Goal: Share content: Share content

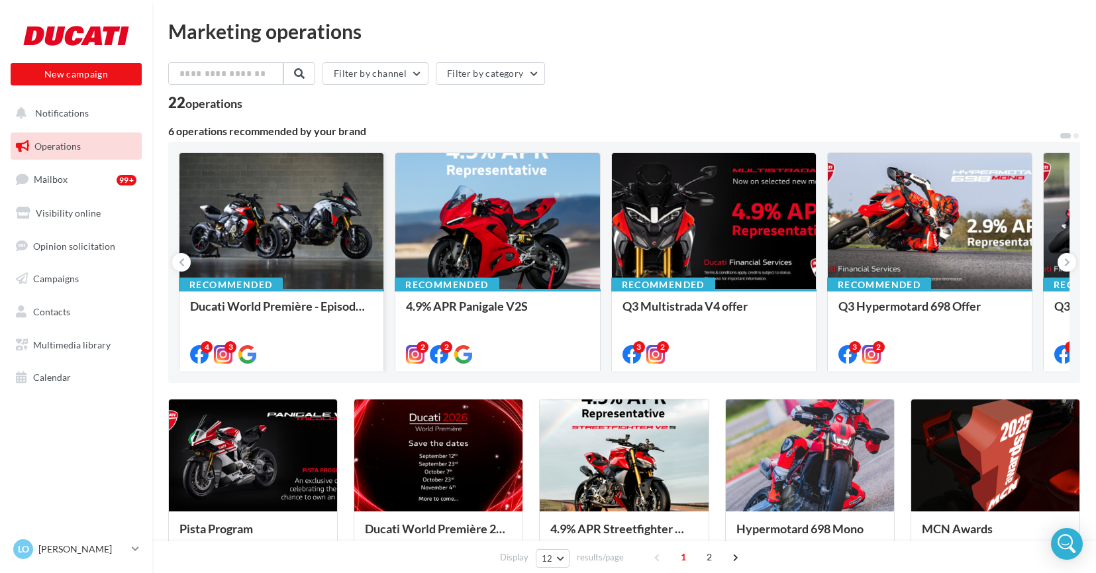
click at [284, 239] on div at bounding box center [281, 221] width 204 height 137
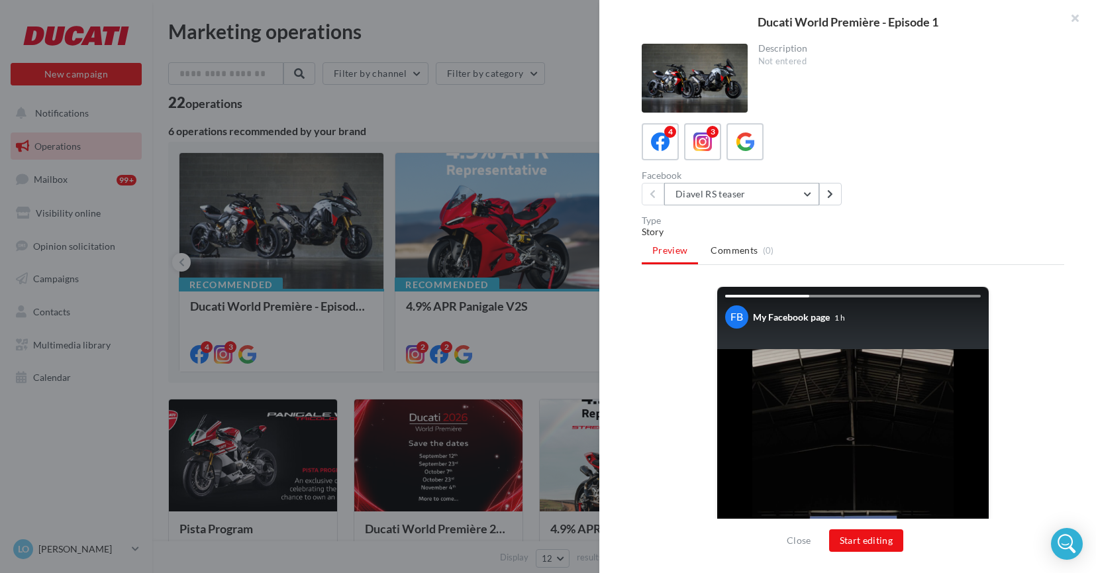
click at [791, 194] on button "Diavel RS teaser" at bounding box center [741, 194] width 155 height 23
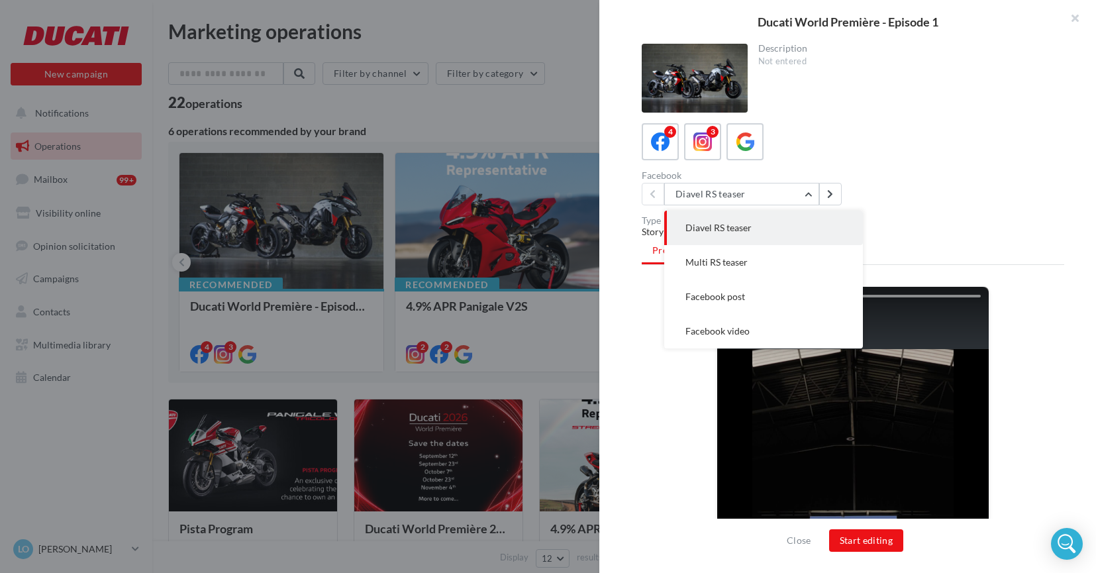
click at [827, 151] on div "4 3" at bounding box center [853, 141] width 423 height 37
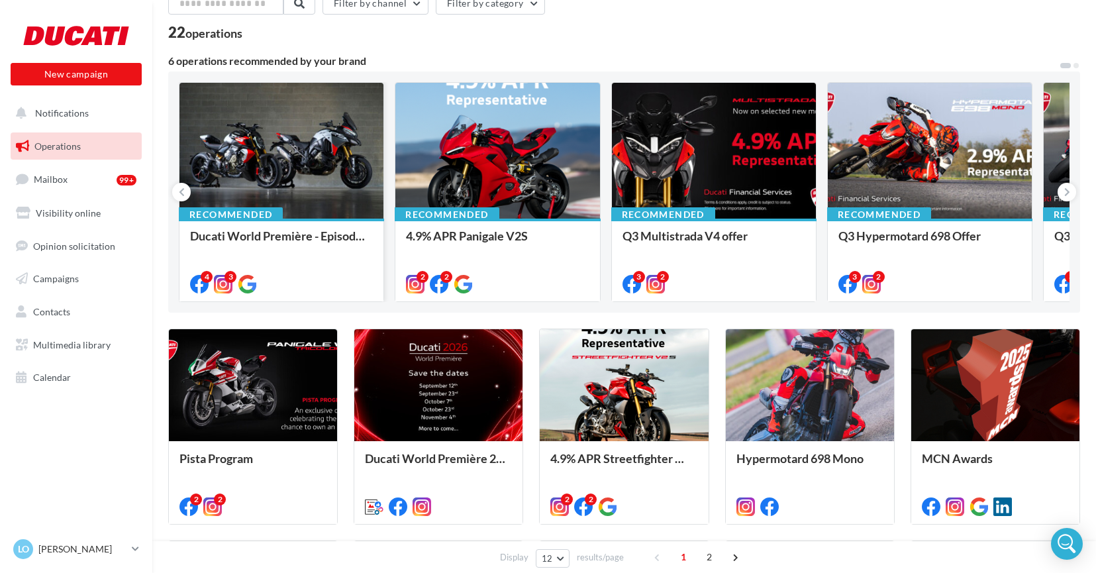
scroll to position [100, 0]
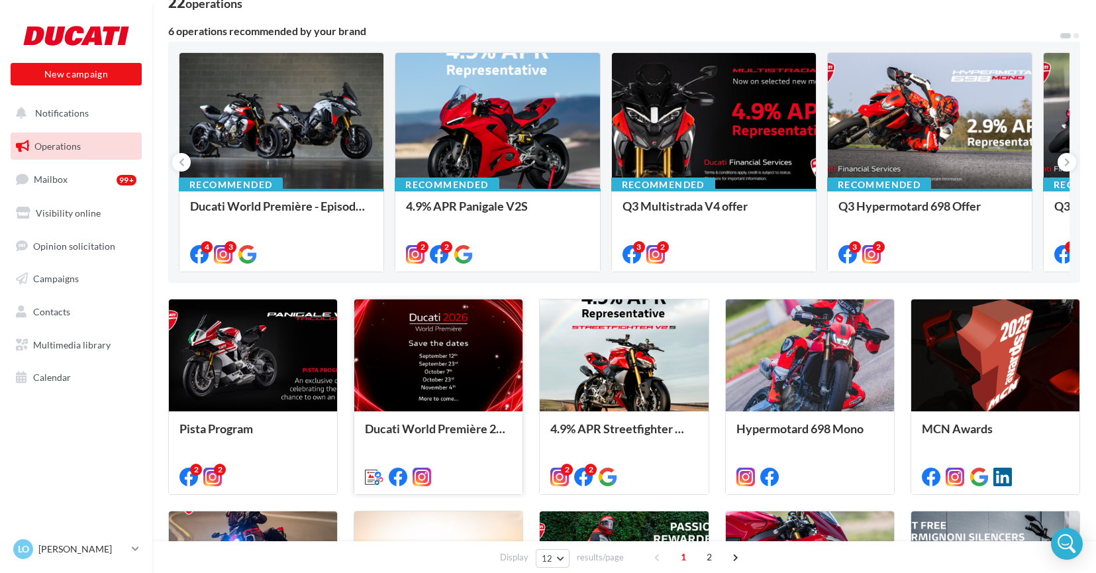
click at [423, 348] on div at bounding box center [438, 355] width 168 height 113
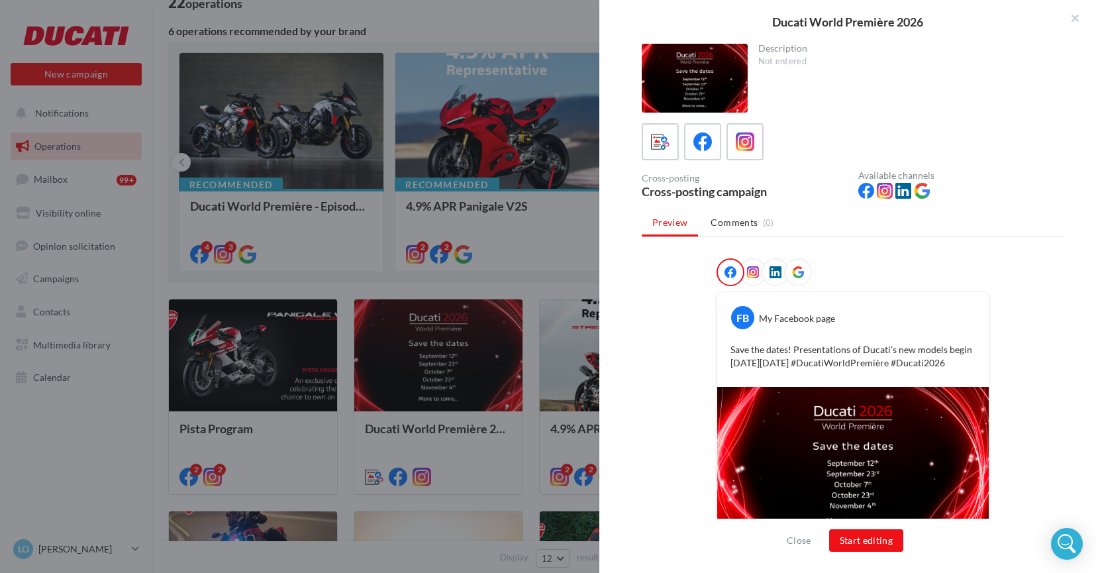
click at [752, 274] on icon at bounding box center [753, 272] width 12 height 12
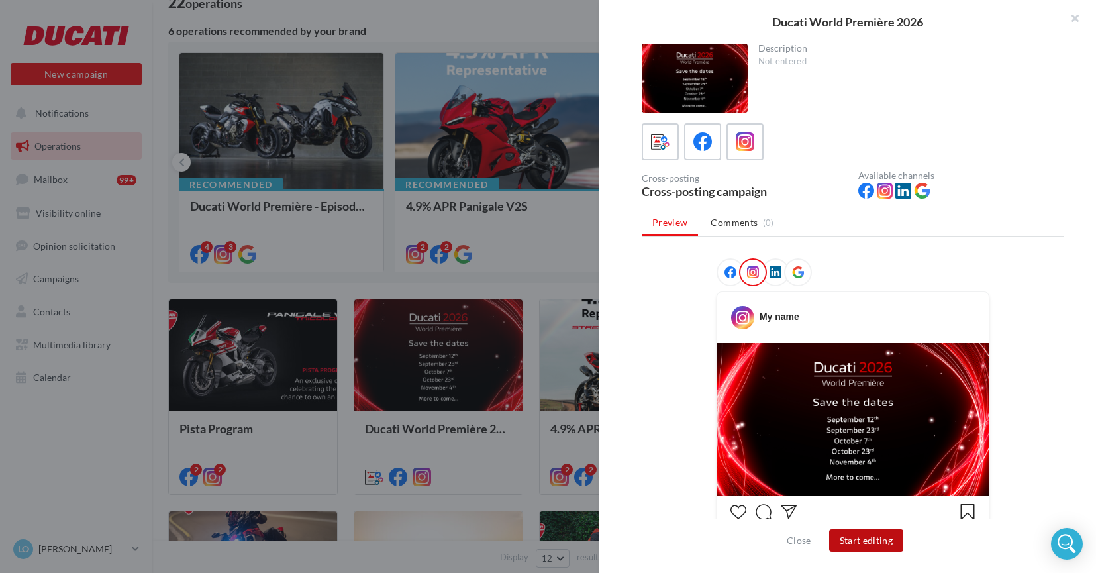
click at [846, 548] on button "Start editing" at bounding box center [866, 540] width 75 height 23
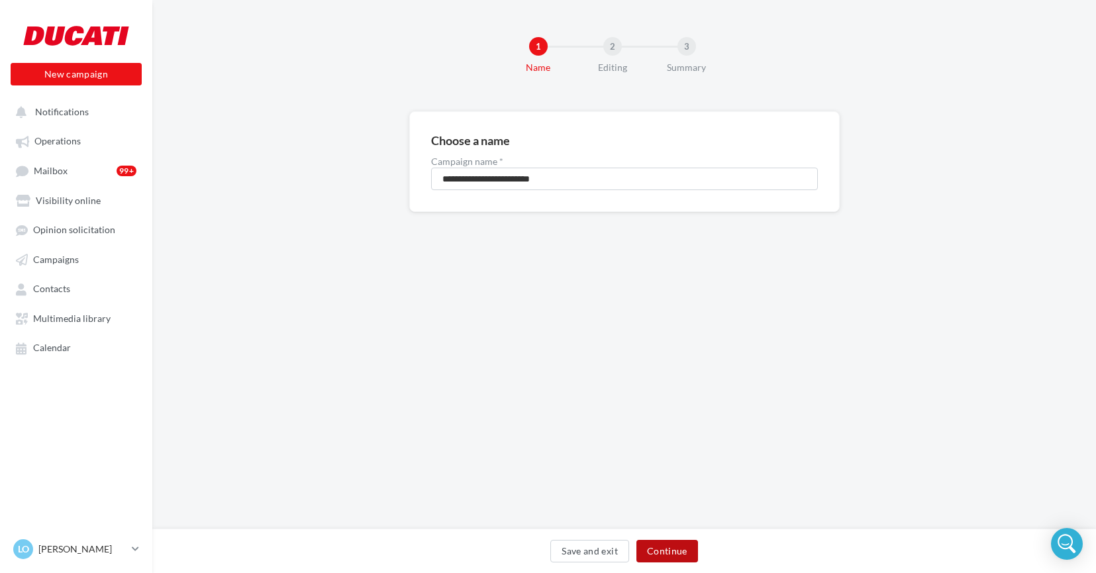
click at [664, 552] on button "Continue" at bounding box center [667, 551] width 62 height 23
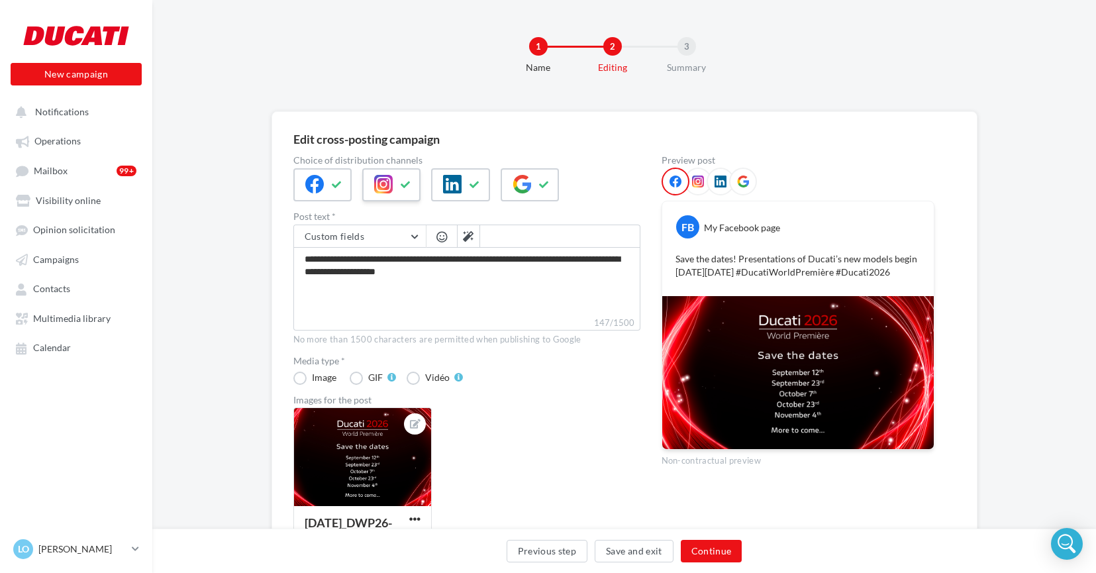
click at [394, 183] on div at bounding box center [391, 184] width 58 height 33
click at [395, 183] on div at bounding box center [391, 184] width 58 height 33
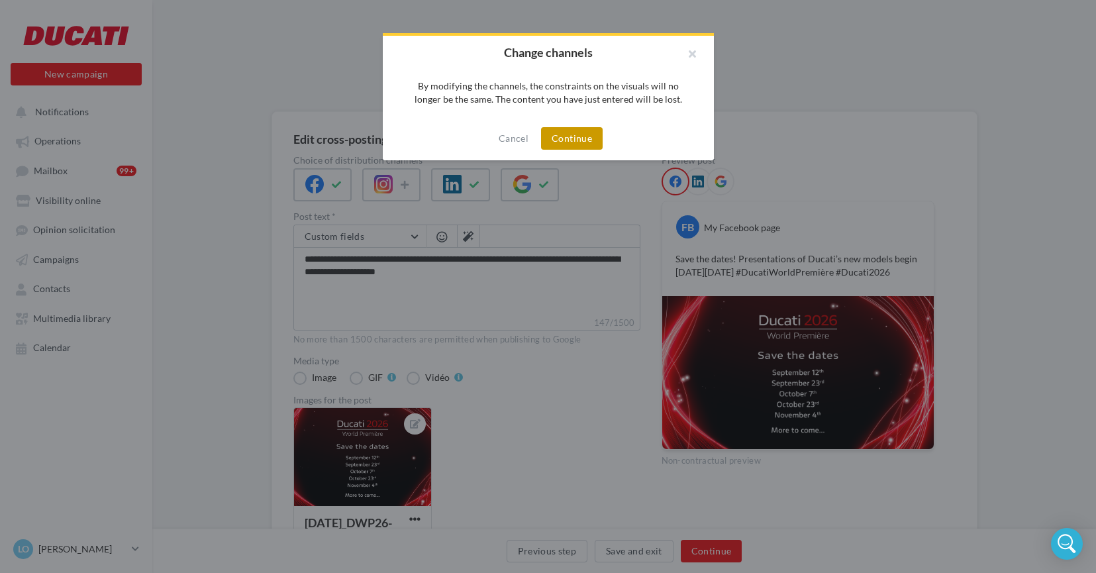
click at [557, 145] on button "Continue" at bounding box center [572, 138] width 62 height 23
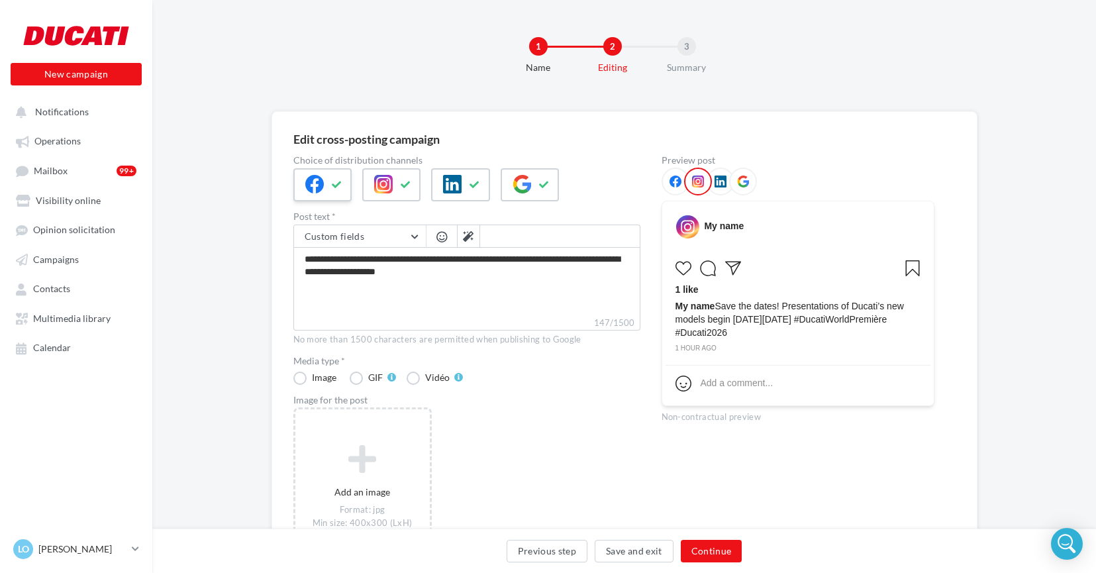
click at [321, 180] on icon at bounding box center [314, 184] width 19 height 19
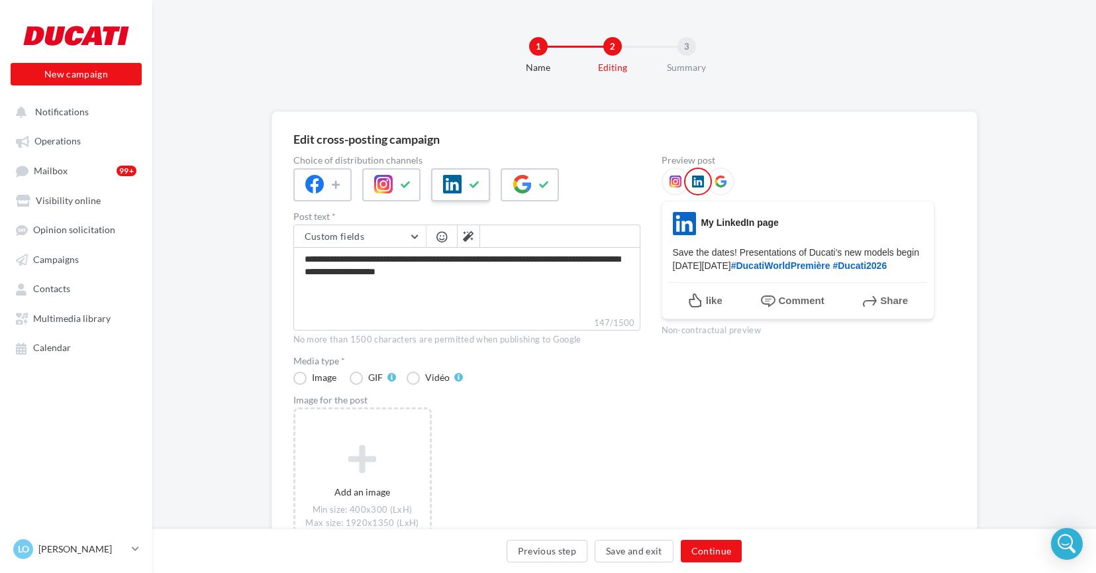
click at [481, 181] on button at bounding box center [475, 185] width 16 height 20
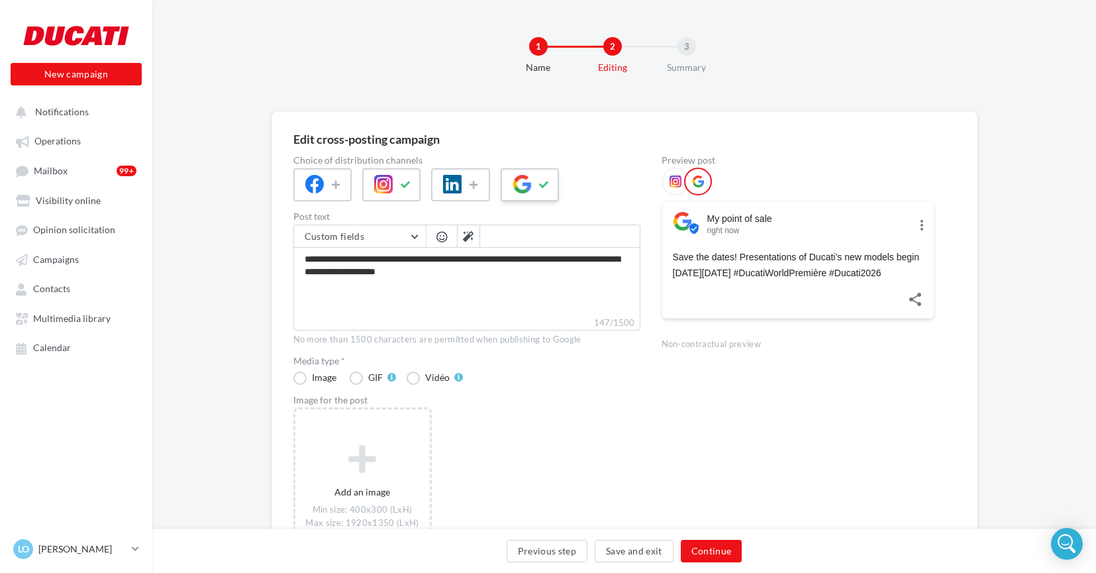
click at [549, 173] on div at bounding box center [530, 184] width 58 height 33
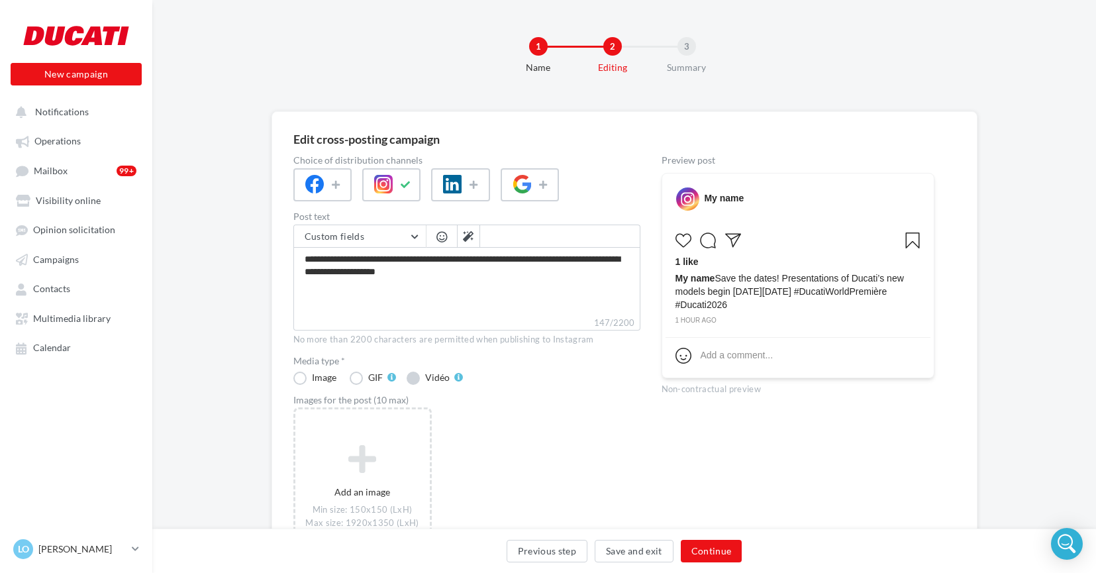
click at [417, 379] on label "Vidéo" at bounding box center [435, 378] width 56 height 13
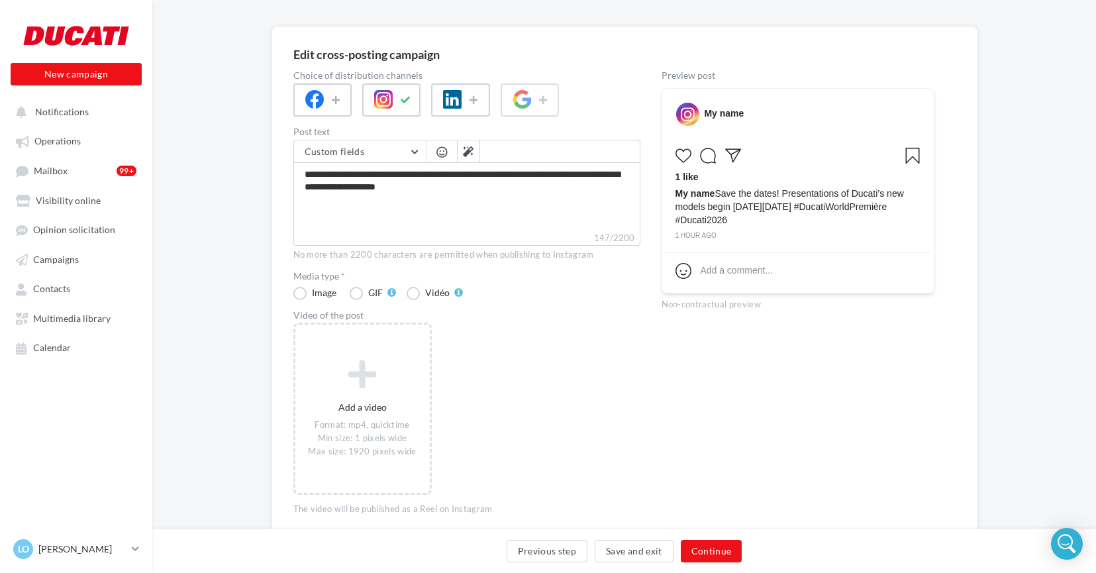
scroll to position [75, 1]
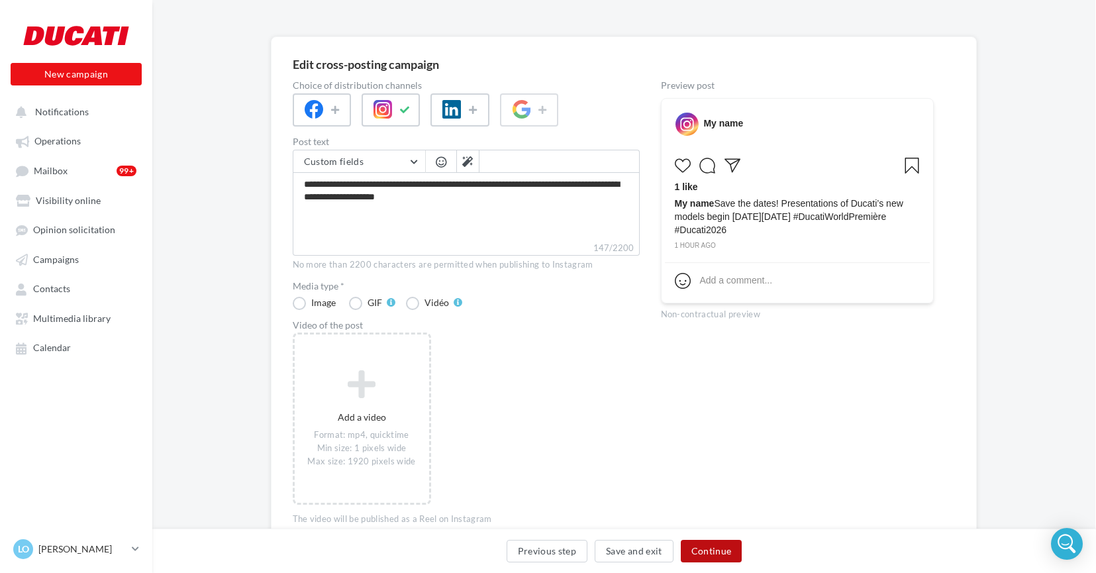
click at [720, 556] on button "Continue" at bounding box center [712, 551] width 62 height 23
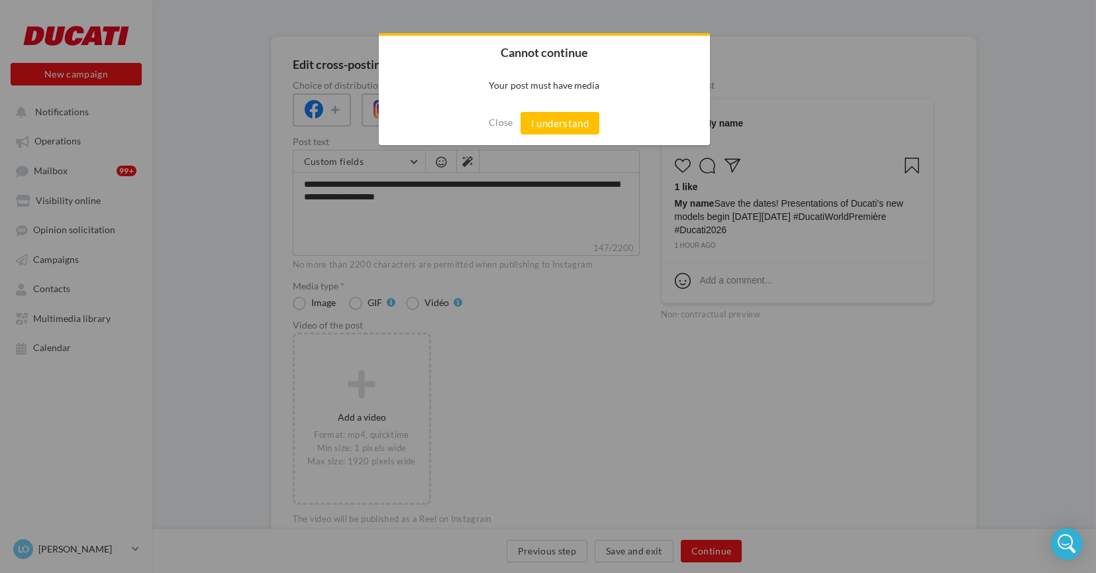
click at [483, 124] on div "Close I understand" at bounding box center [544, 123] width 331 height 44
click at [493, 123] on button "Close" at bounding box center [501, 122] width 25 height 21
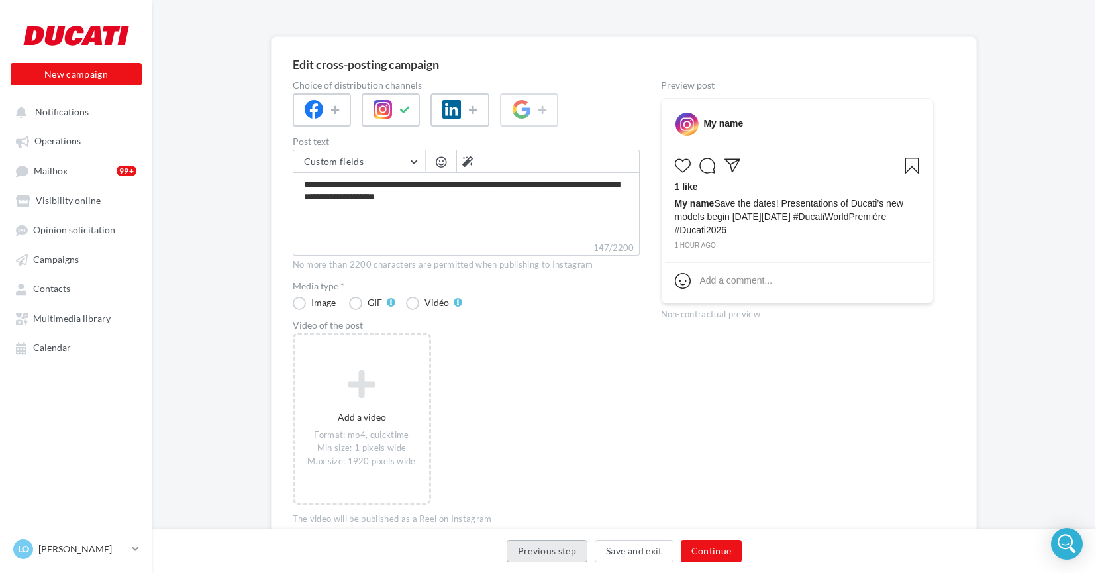
click at [563, 549] on button "Previous step" at bounding box center [547, 551] width 81 height 23
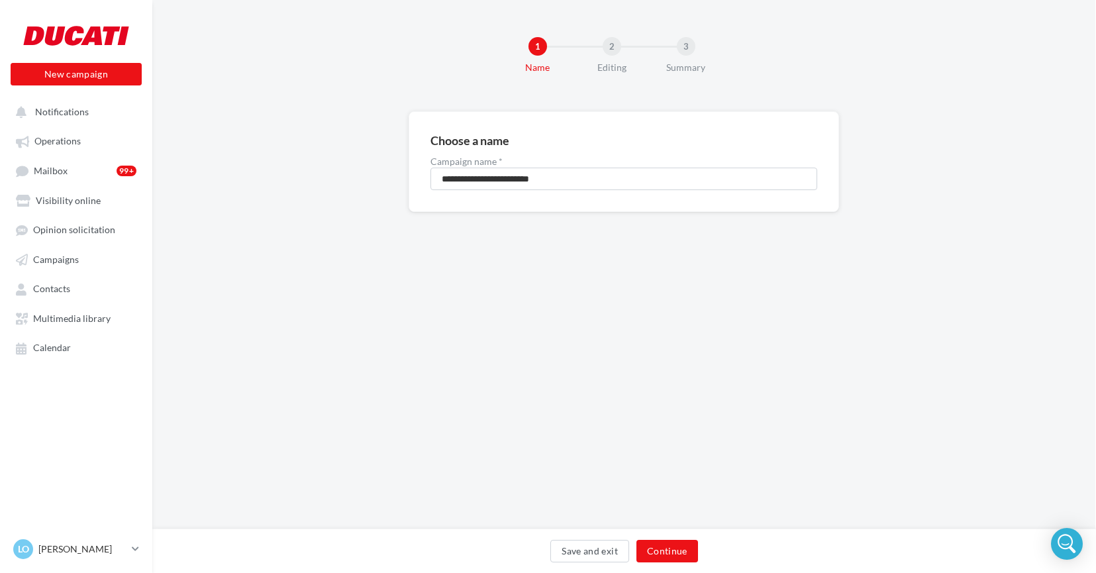
scroll to position [0, 1]
click at [563, 549] on button "Save and exit" at bounding box center [589, 551] width 79 height 23
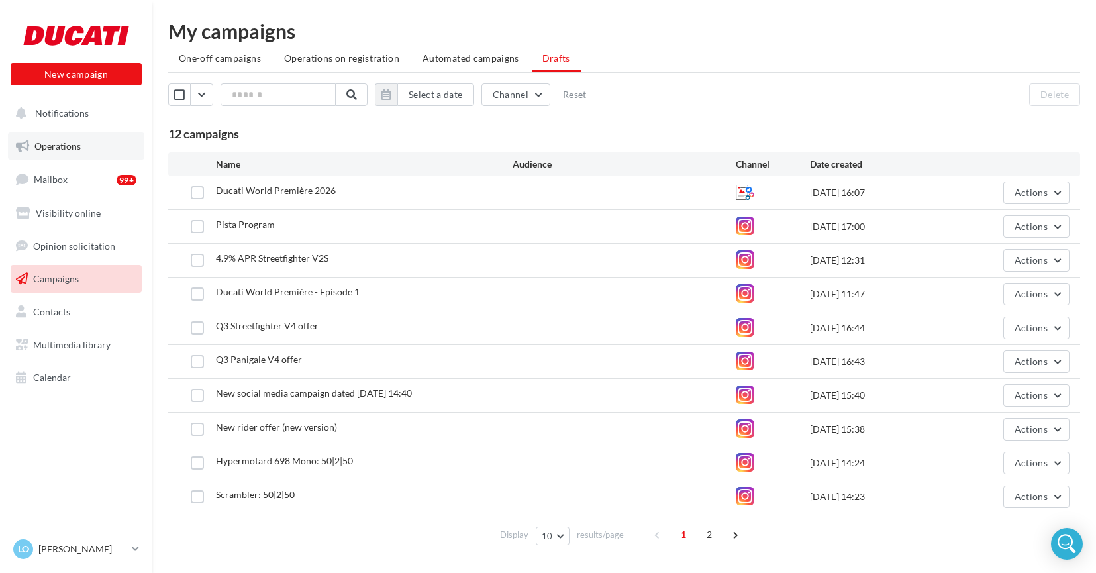
click at [85, 146] on link "Operations" at bounding box center [76, 146] width 136 height 28
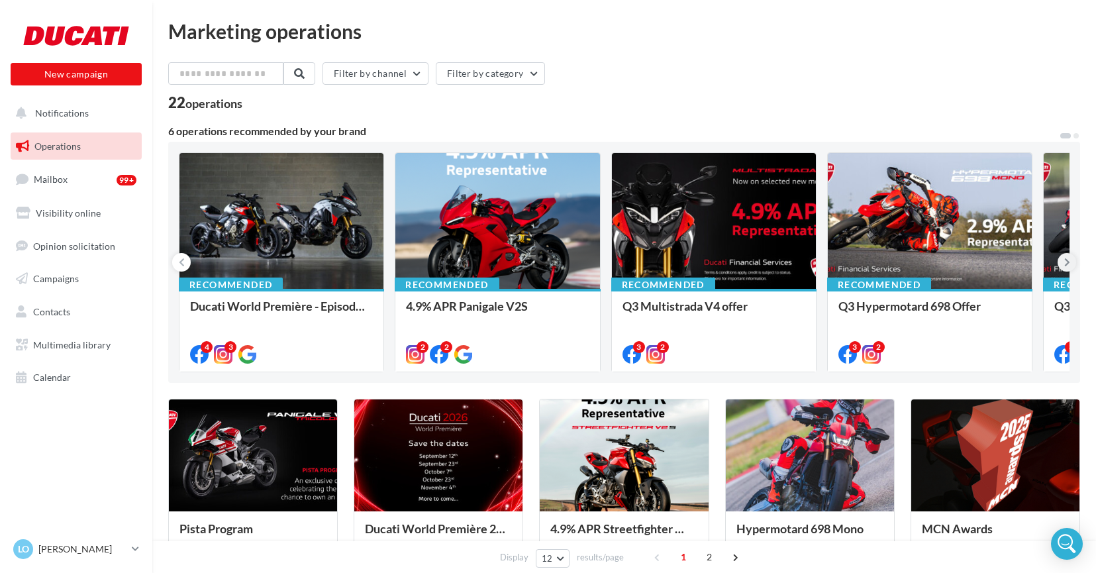
click at [1070, 258] on button at bounding box center [1067, 262] width 19 height 19
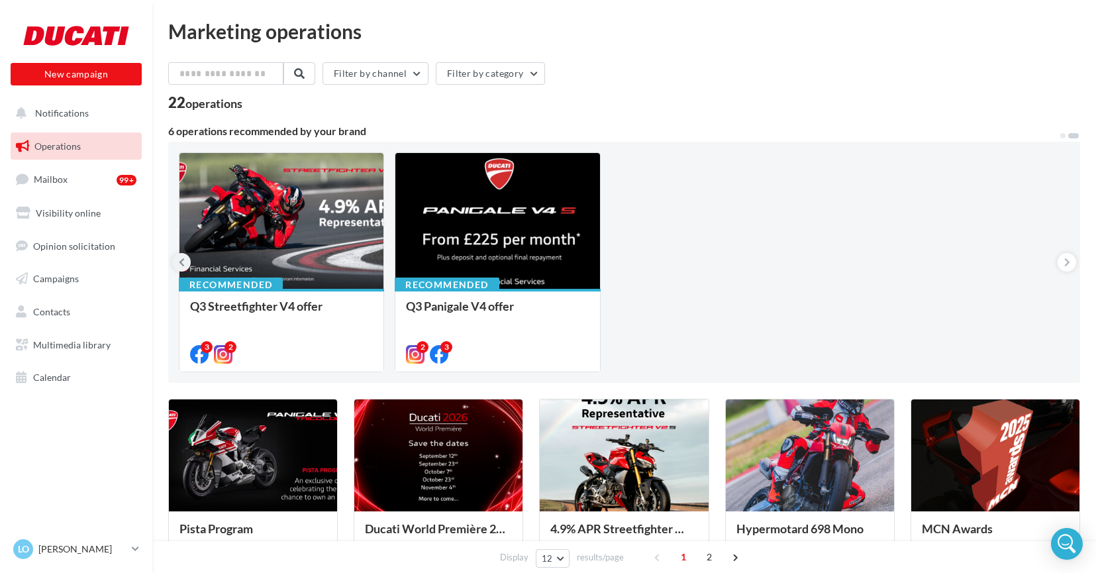
click at [180, 260] on icon at bounding box center [182, 262] width 6 height 13
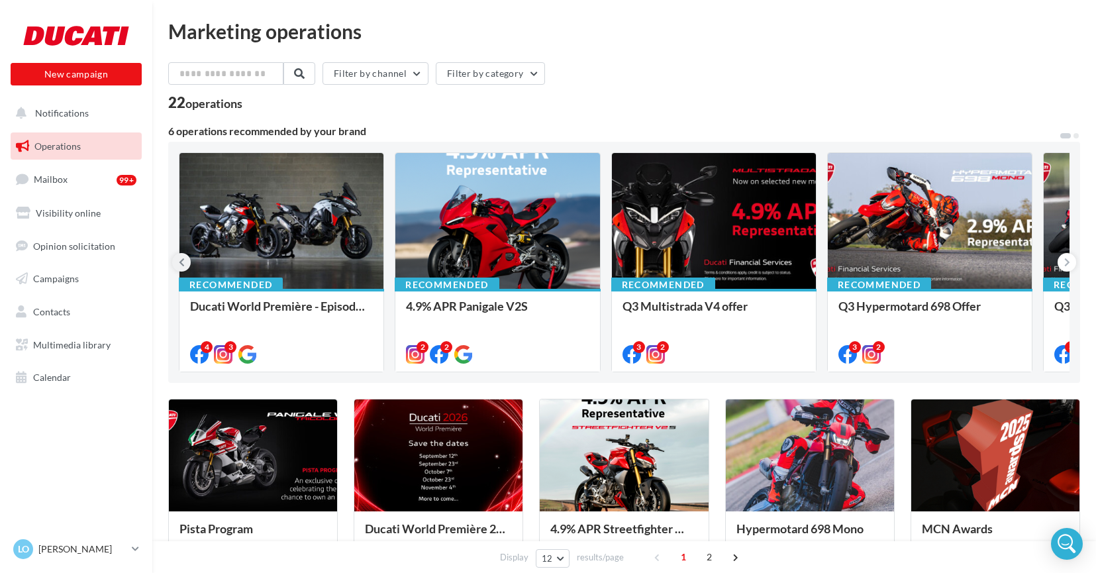
click at [180, 260] on icon at bounding box center [182, 262] width 6 height 13
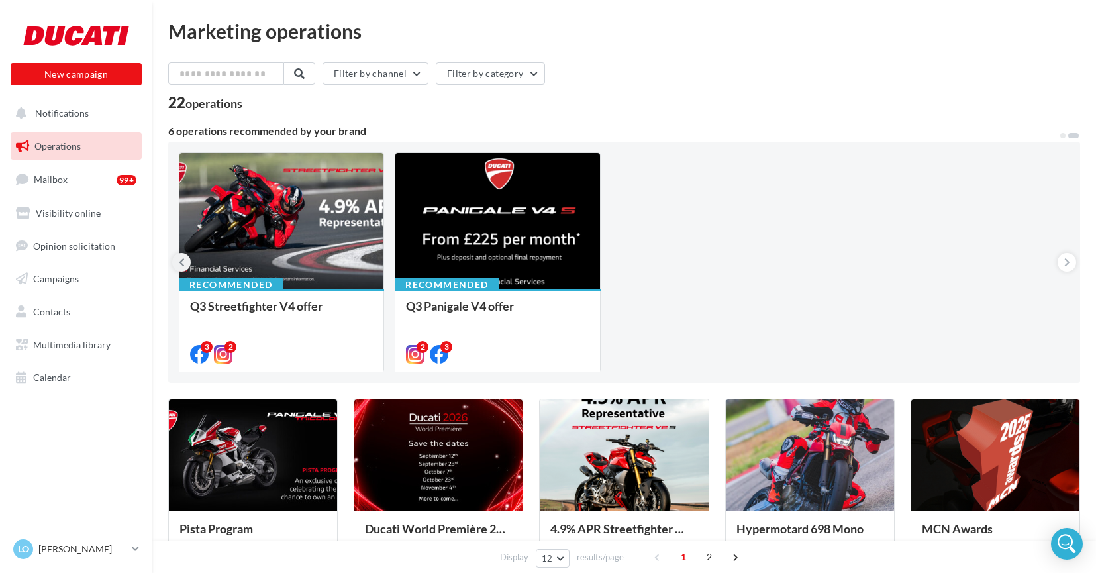
click at [180, 260] on icon at bounding box center [182, 262] width 6 height 13
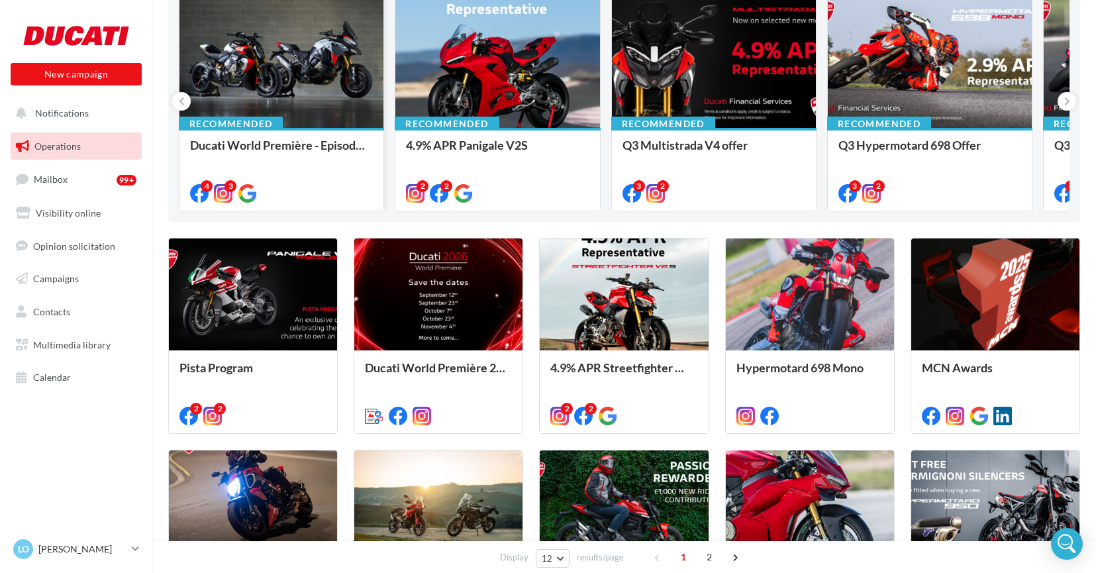
scroll to position [163, 0]
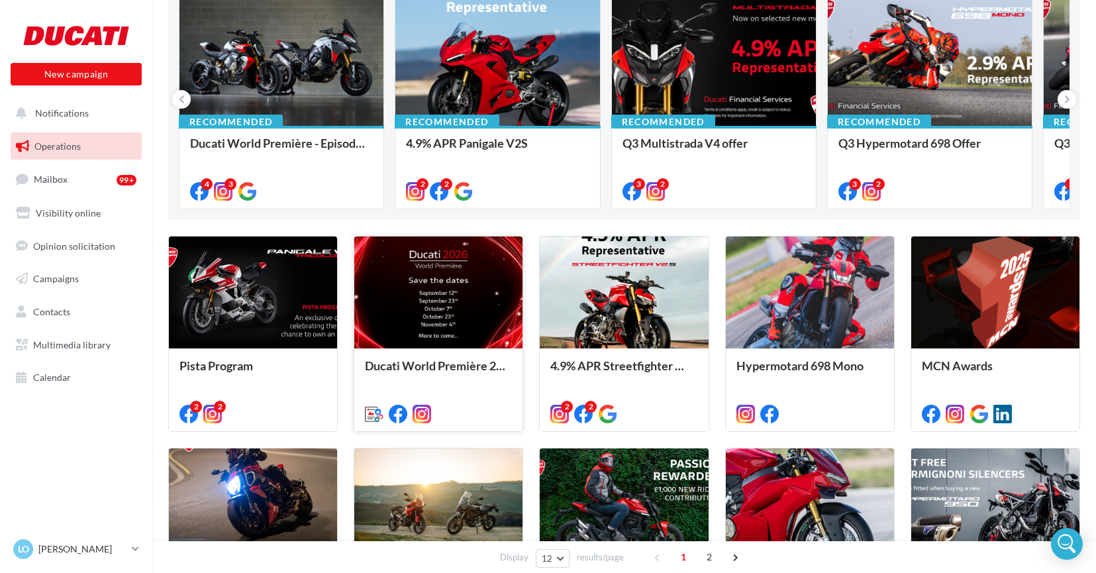
click at [425, 290] on div at bounding box center [438, 292] width 168 height 113
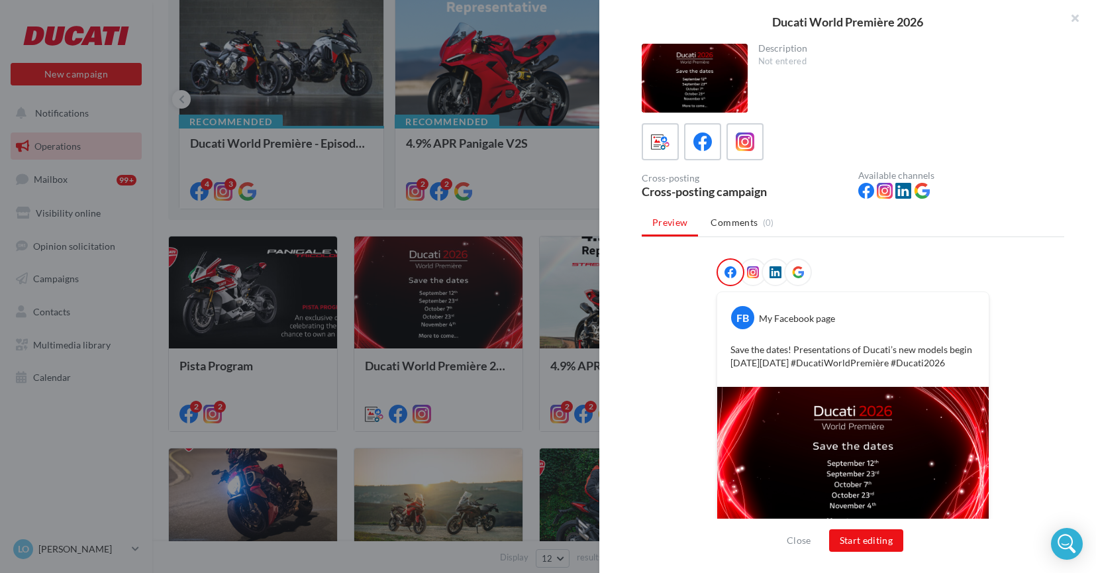
click at [750, 266] on icon at bounding box center [753, 272] width 12 height 12
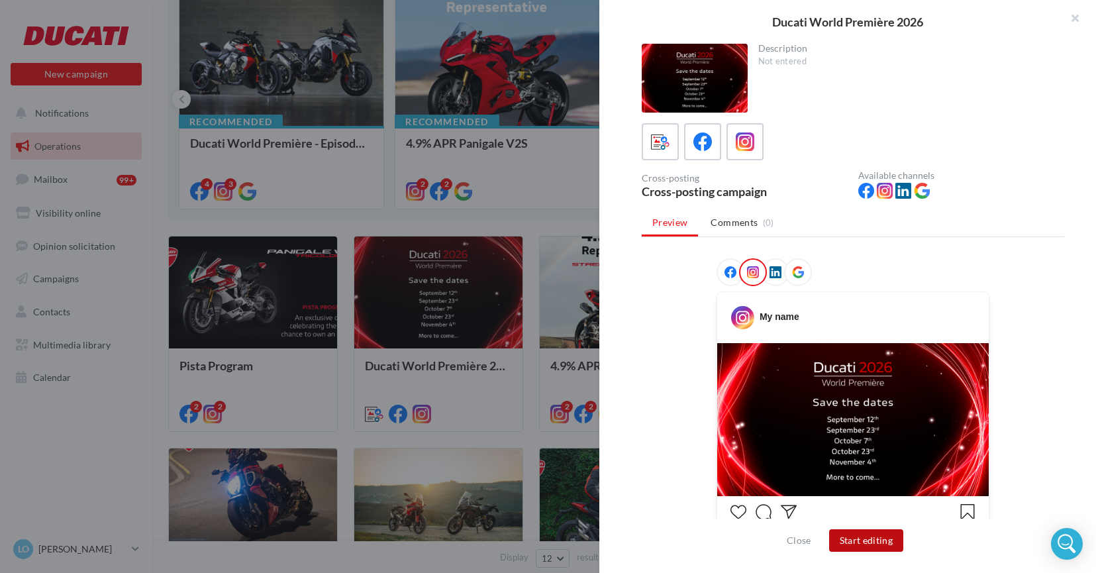
click at [843, 532] on button "Start editing" at bounding box center [866, 540] width 75 height 23
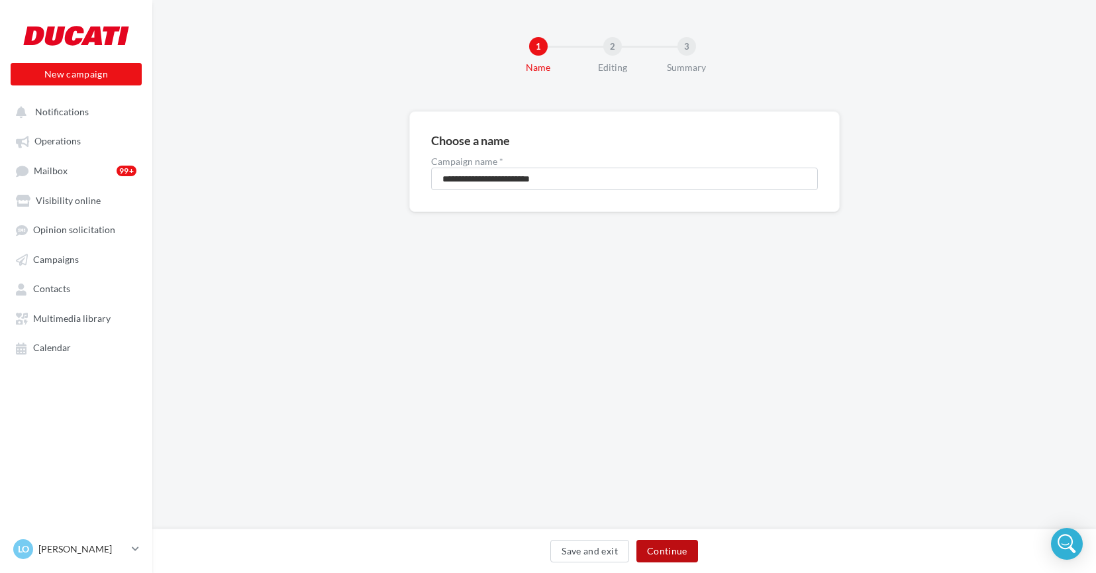
click at [678, 552] on button "Continue" at bounding box center [667, 551] width 62 height 23
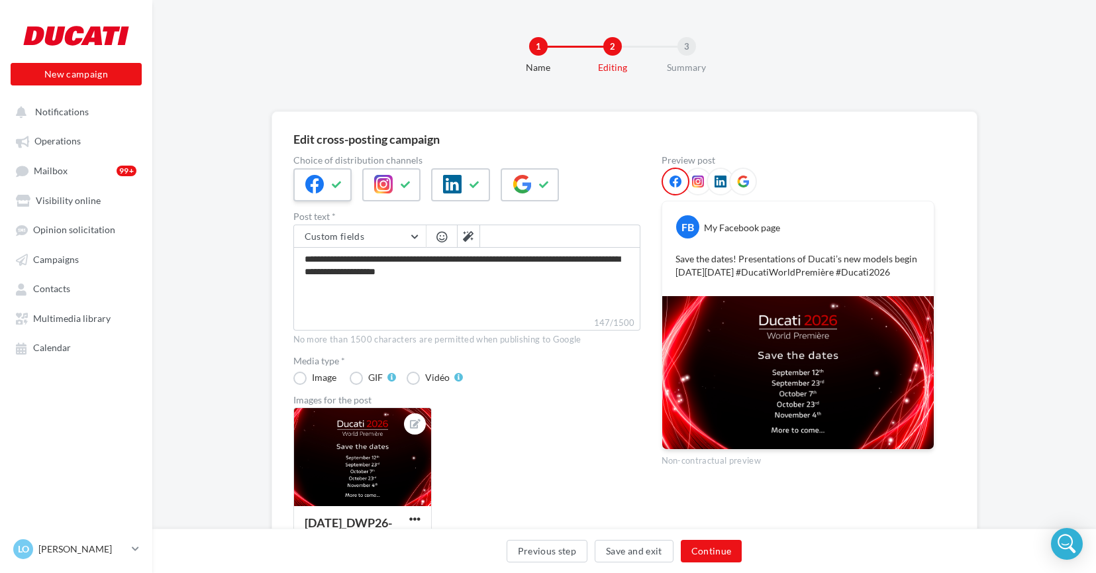
click at [339, 182] on icon at bounding box center [337, 184] width 11 height 9
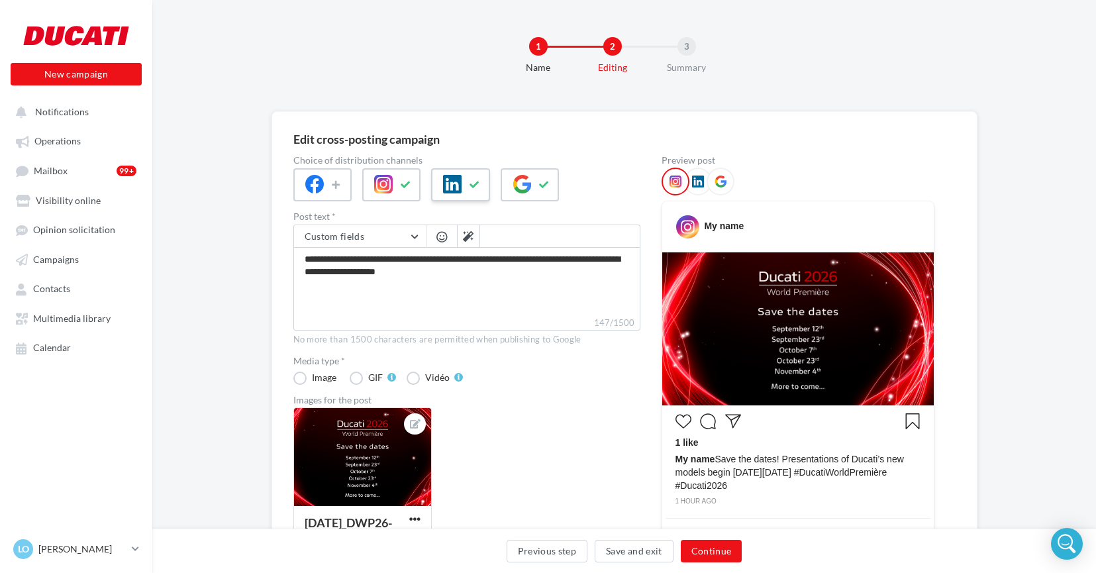
click at [478, 184] on icon at bounding box center [475, 184] width 11 height 9
click at [557, 174] on div at bounding box center [530, 184] width 58 height 33
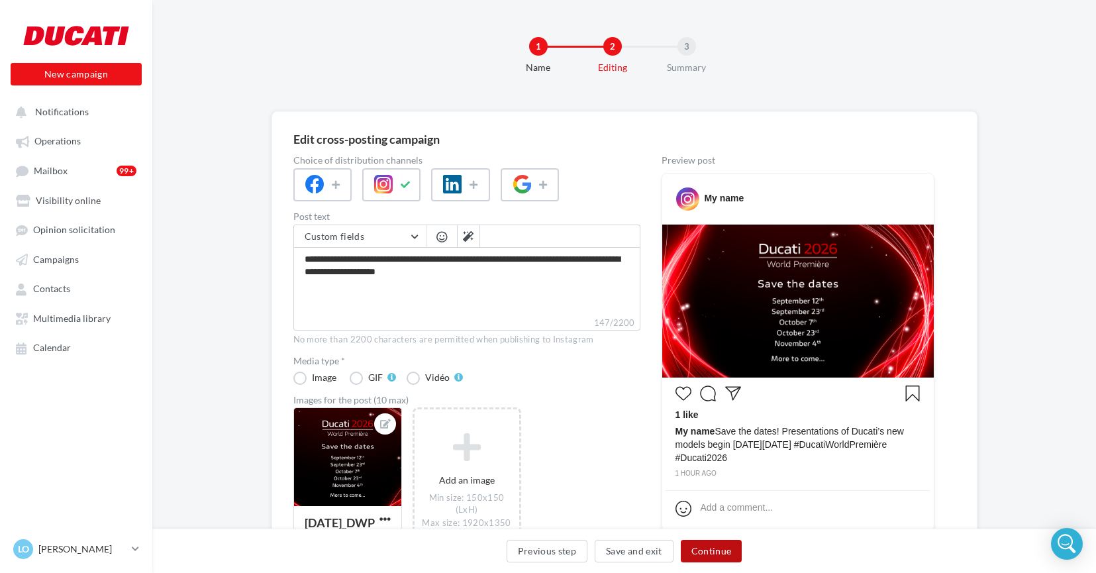
click at [713, 546] on button "Continue" at bounding box center [712, 551] width 62 height 23
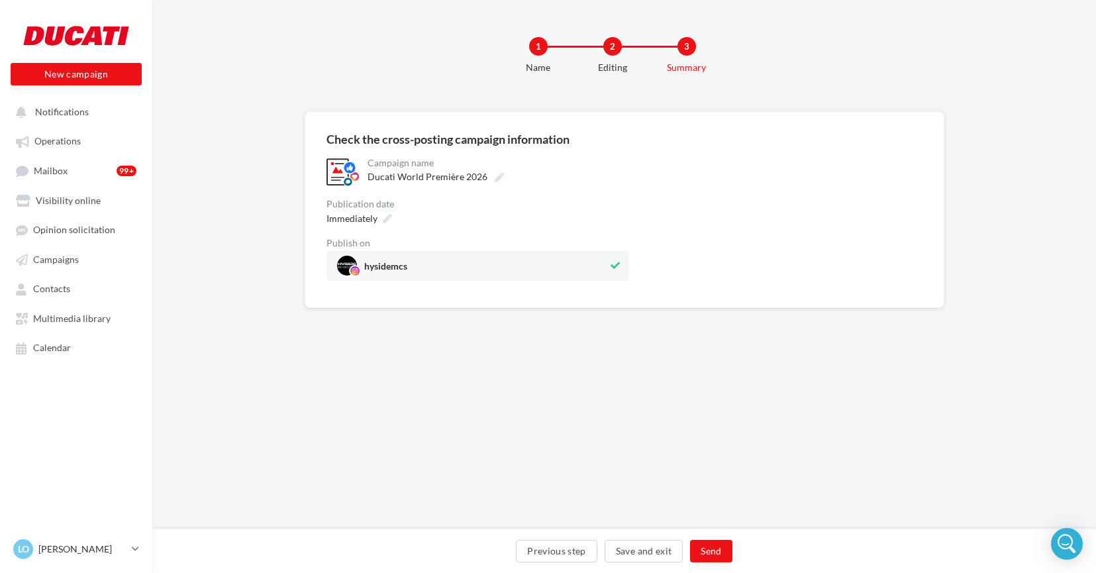
click at [562, 266] on span "hysidemcs" at bounding box center [473, 266] width 272 height 20
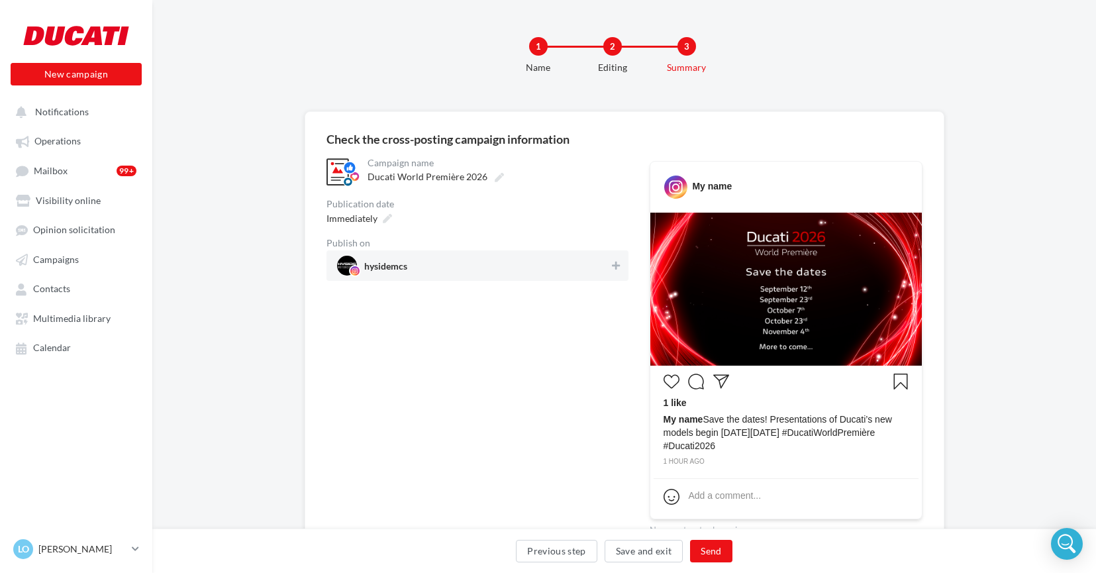
click at [563, 266] on span "hysidemcs" at bounding box center [473, 266] width 273 height 20
click at [541, 334] on div "**********" at bounding box center [478, 346] width 302 height 381
click at [556, 554] on button "Previous step" at bounding box center [556, 551] width 81 height 23
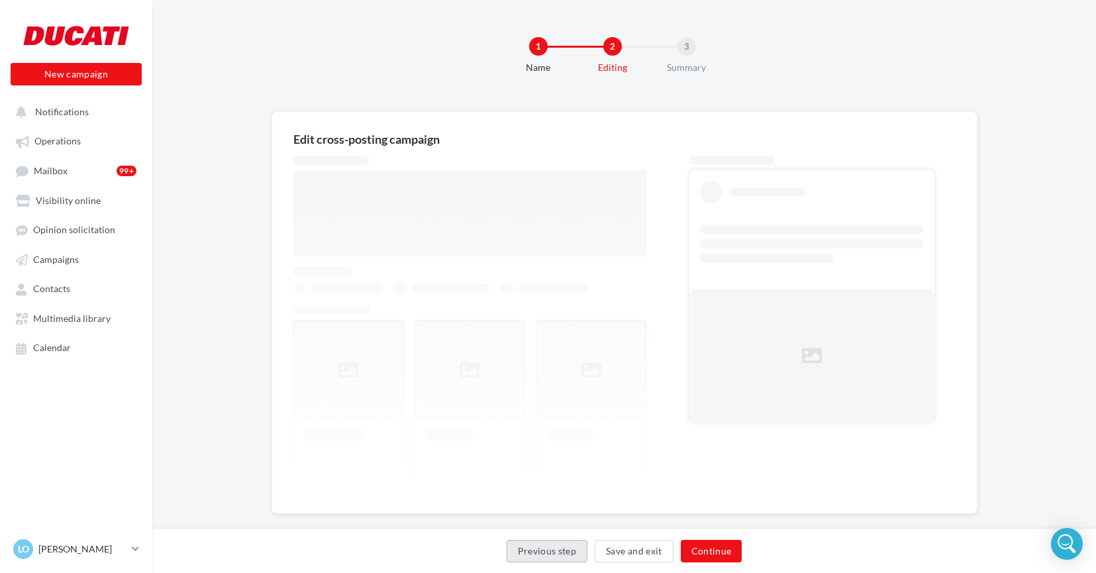
click at [556, 554] on button "Previous step" at bounding box center [547, 551] width 81 height 23
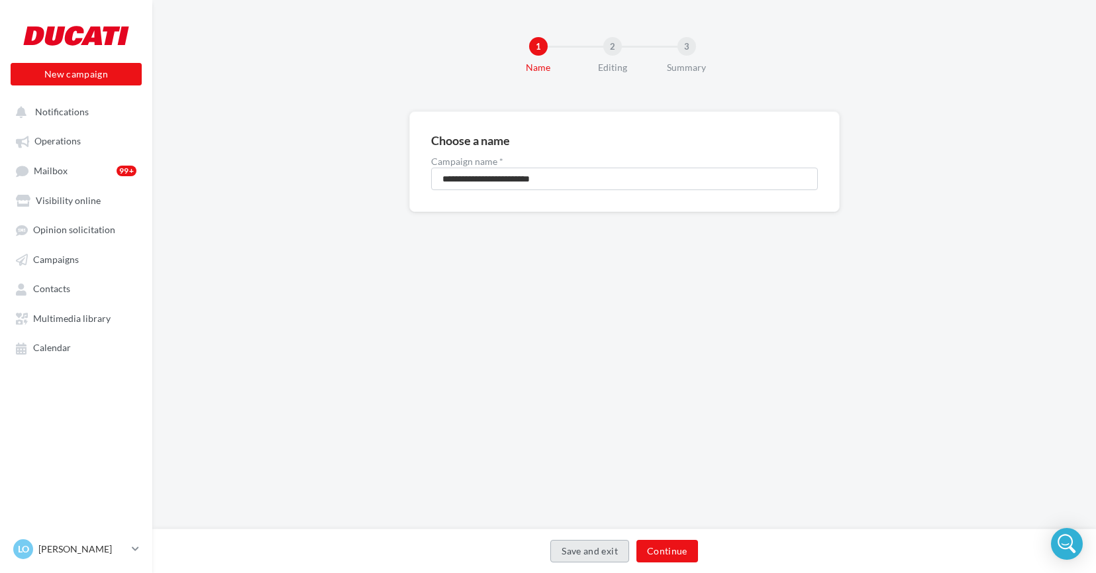
click at [583, 553] on button "Save and exit" at bounding box center [589, 551] width 79 height 23
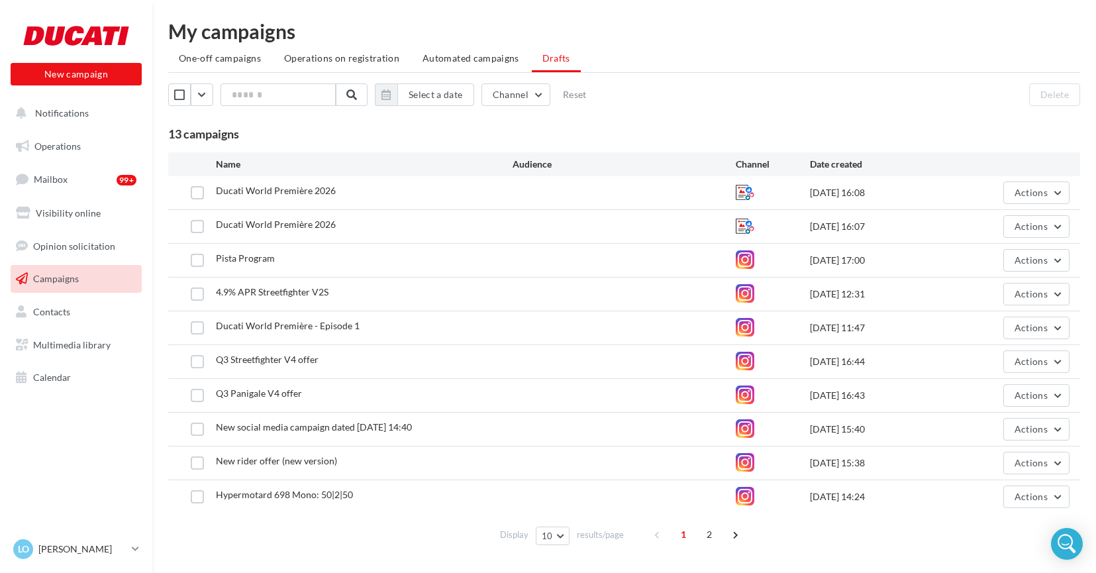
click at [89, 130] on ul "Operations Mailbox 99+ Visibility online Opinion solicitation Campaigns Contact…" at bounding box center [76, 262] width 142 height 270
click at [91, 139] on link "Operations" at bounding box center [76, 146] width 136 height 28
